Goal: Understand process/instructions: Learn how to perform a task or action

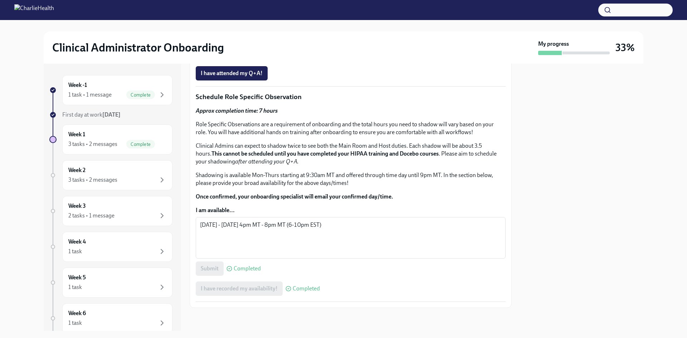
scroll to position [405, 0]
click at [108, 178] on div "3 tasks • 2 messages" at bounding box center [92, 180] width 49 height 8
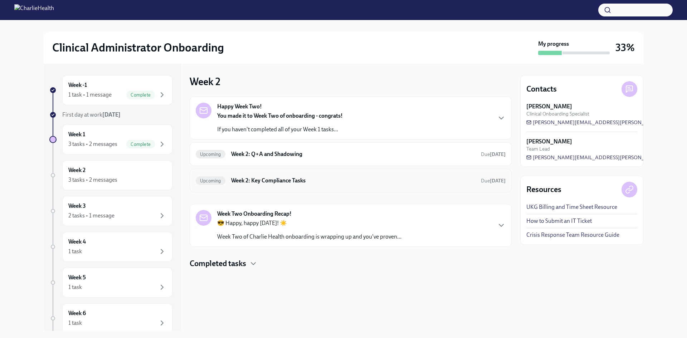
click at [297, 182] on h6 "Week 2: Key Compliance Tasks" at bounding box center [353, 181] width 244 height 8
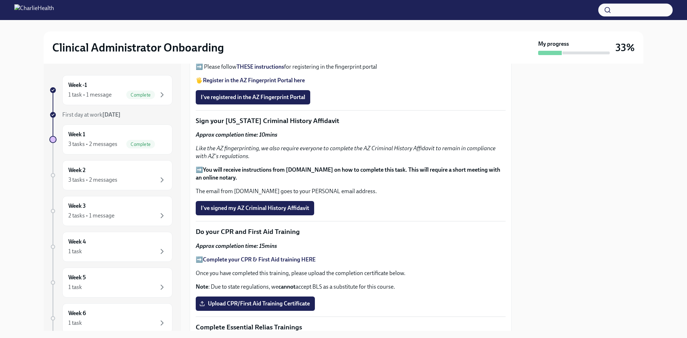
scroll to position [255, 0]
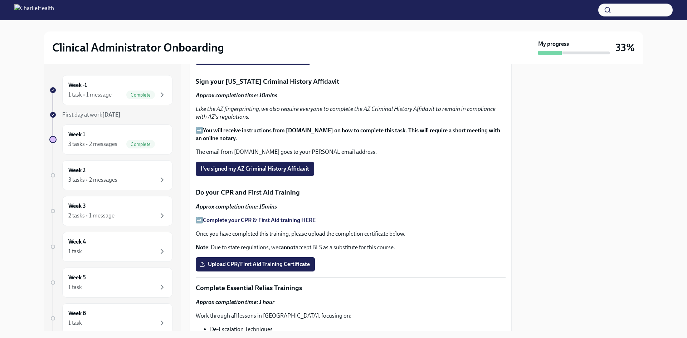
click at [259, 31] on strong "THESE instructions" at bounding box center [260, 27] width 48 height 7
click at [265, 44] on strong "Register in the AZ Fingerprint Portal here" at bounding box center [254, 41] width 102 height 7
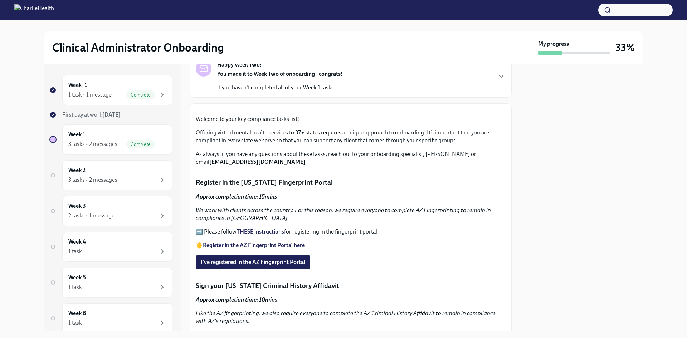
scroll to position [143, 0]
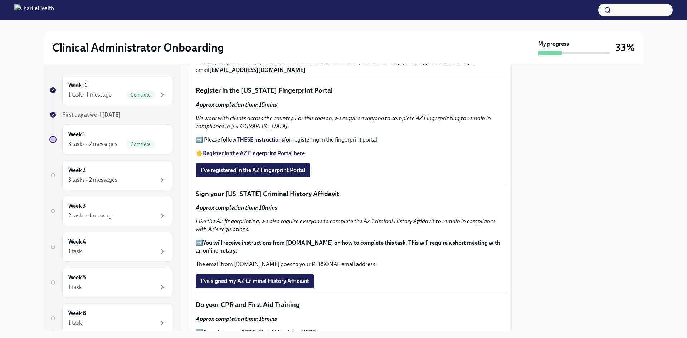
click at [296, 74] on p "As always, if you have any questions about these tasks, reach out to your onboa…" at bounding box center [351, 66] width 310 height 16
drag, startPoint x: 296, startPoint y: 241, endPoint x: 196, endPoint y: 241, distance: 100.5
click at [196, 74] on p "As always, if you have any questions about these tasks, reach out to your onboa…" at bounding box center [351, 66] width 310 height 16
copy strong "[EMAIL_ADDRESS][DOMAIN_NAME]"
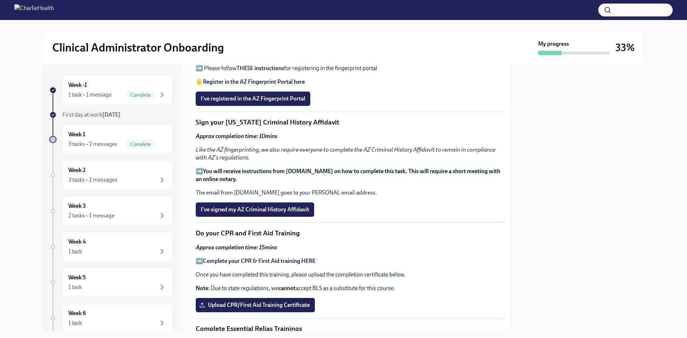
click at [279, 102] on span "I've registered in the AZ Fingerprint Portal" at bounding box center [253, 98] width 104 height 7
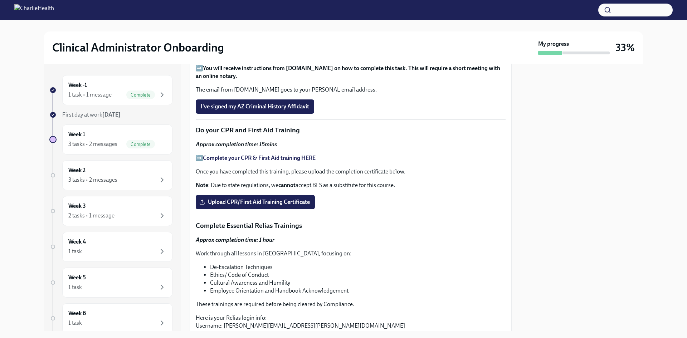
scroll to position [322, 0]
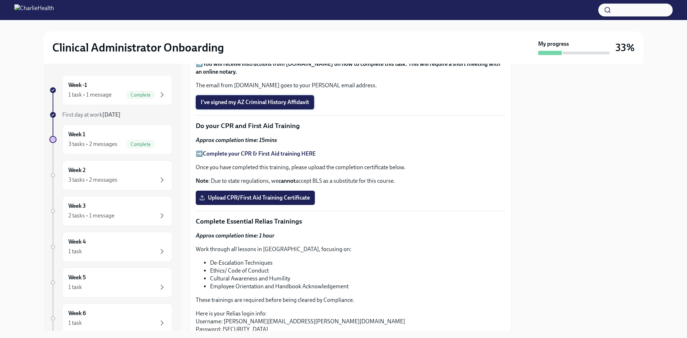
click at [233, 109] on button "I've signed my AZ Criminal History Affidavit" at bounding box center [255, 102] width 118 height 14
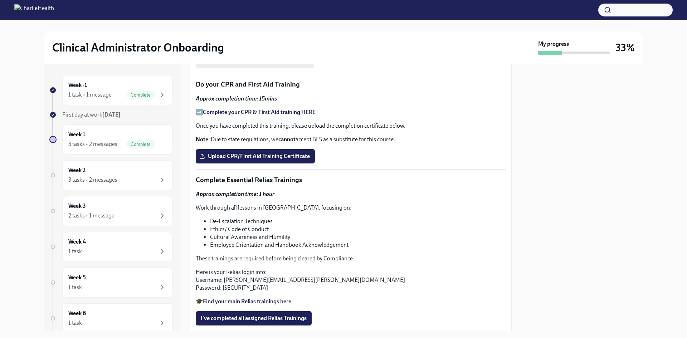
scroll to position [393, 0]
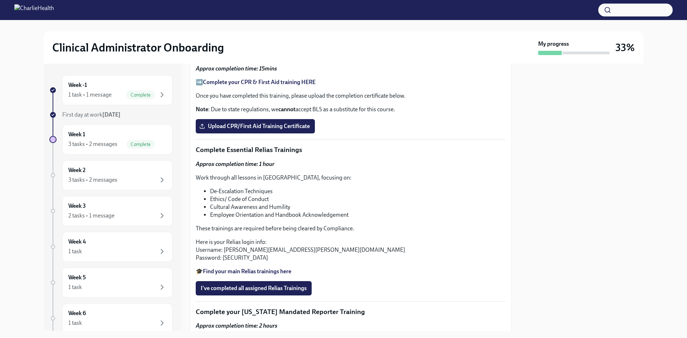
click at [291, 85] on strong "Complete your CPR & First Aid training HERE" at bounding box center [259, 82] width 113 height 7
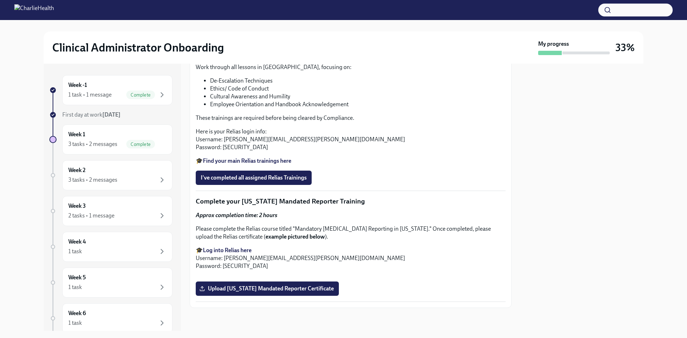
scroll to position [572, 0]
click at [280, 19] on span "Upload CPR/First Aid Training Certificate" at bounding box center [255, 15] width 109 height 7
click at [0, 0] on input "Upload CPR/First Aid Training Certificate" at bounding box center [0, 0] width 0 height 0
click at [276, 164] on strong "Find your main Relias trainings here" at bounding box center [247, 160] width 88 height 7
